Goal: Register for event/course

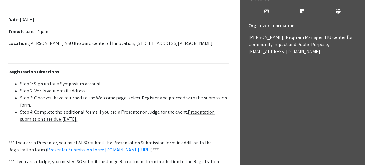
scroll to position [180, 0]
